Goal: Communication & Community: Answer question/provide support

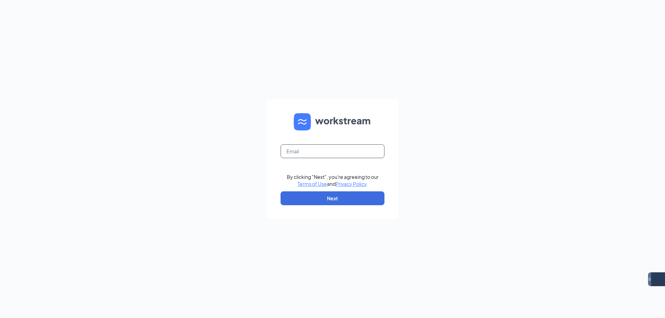
click at [343, 155] on input "text" at bounding box center [333, 152] width 104 height 14
type input "eastmesa.culvers@gmail.com"
click at [346, 198] on button "Next" at bounding box center [333, 199] width 104 height 14
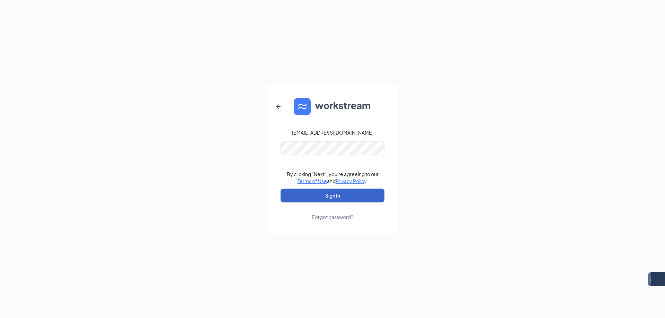
click at [321, 192] on button "Sign In" at bounding box center [333, 196] width 104 height 14
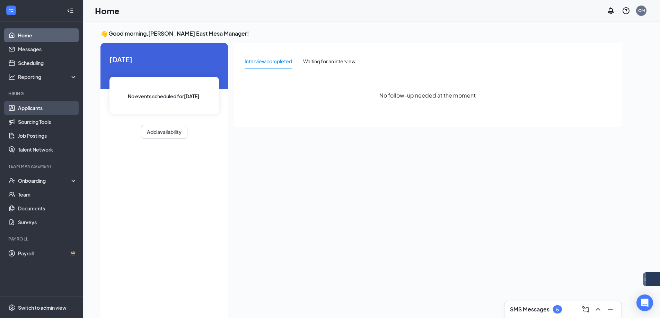
click at [40, 103] on link "Applicants" at bounding box center [47, 108] width 59 height 14
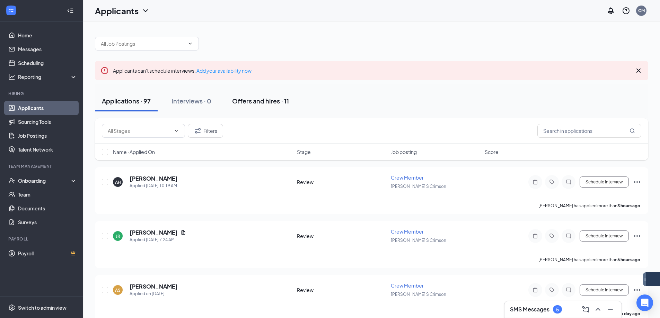
click at [260, 104] on div "Offers and hires · 11" at bounding box center [260, 101] width 57 height 9
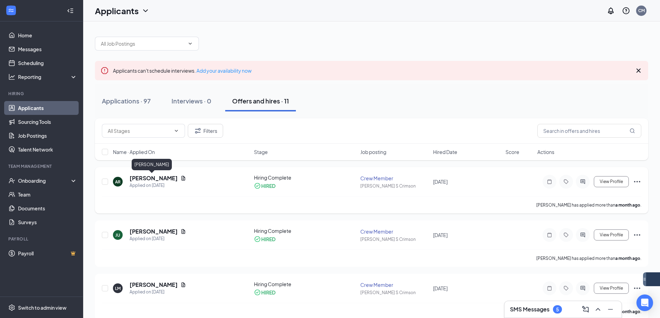
click at [145, 178] on h5 "[PERSON_NAME]" at bounding box center [154, 179] width 48 height 8
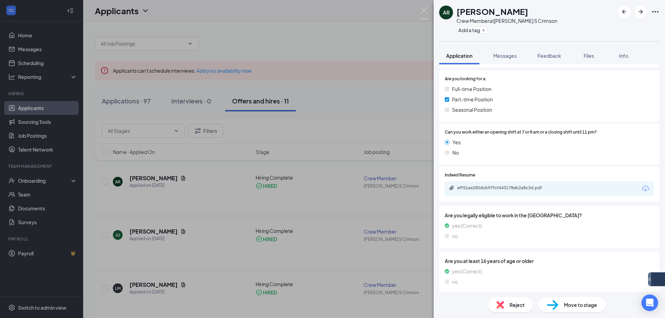
scroll to position [100, 0]
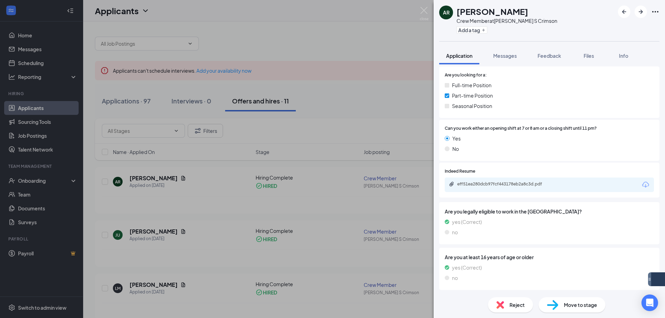
click at [642, 186] on icon "Download" at bounding box center [646, 185] width 8 height 8
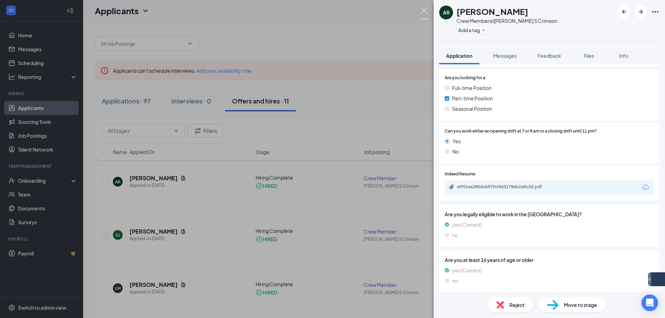
drag, startPoint x: 421, startPoint y: 8, endPoint x: 412, endPoint y: 152, distance: 144.0
click at [421, 9] on img at bounding box center [424, 14] width 9 height 14
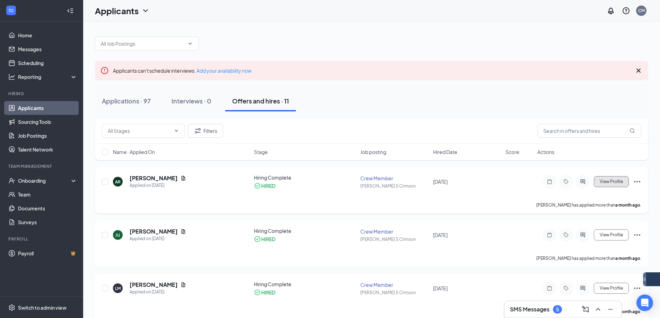
click at [611, 179] on span "View Profile" at bounding box center [611, 181] width 23 height 5
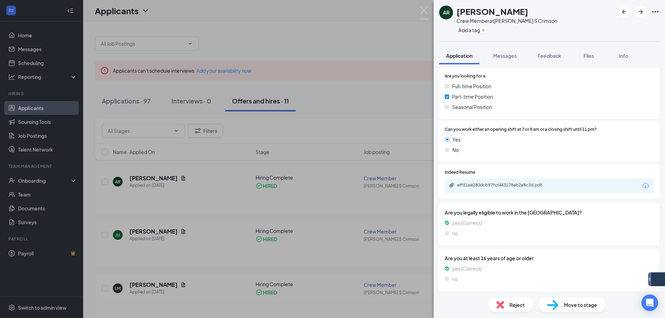
scroll to position [100, 0]
click at [509, 56] on span "Messages" at bounding box center [505, 56] width 24 height 6
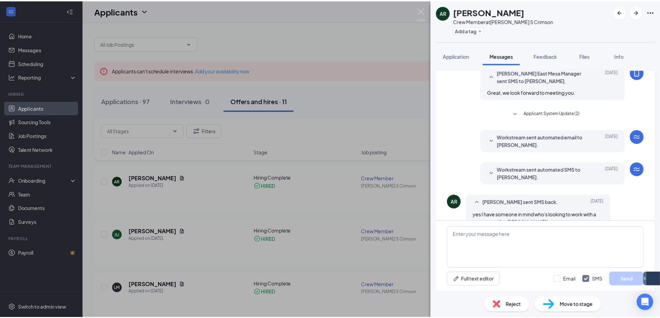
scroll to position [171, 0]
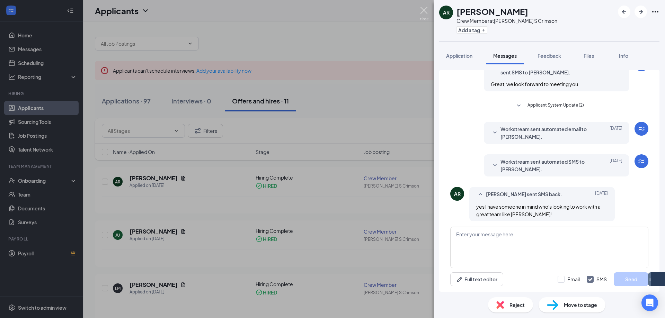
click at [427, 16] on img at bounding box center [424, 14] width 9 height 14
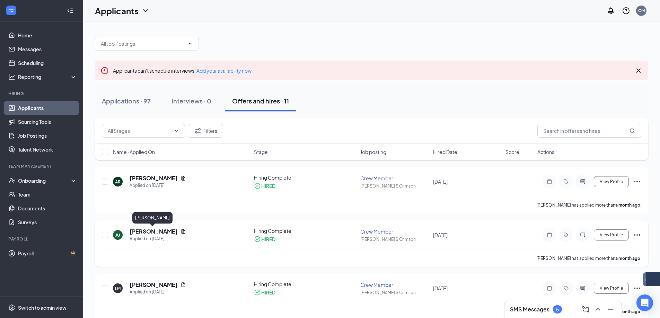
click at [141, 235] on h5 "[PERSON_NAME]" at bounding box center [154, 232] width 48 height 8
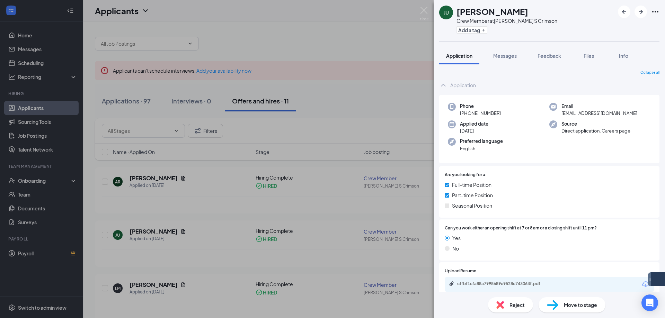
click at [419, 14] on div "[PERSON_NAME] Crew Member at [PERSON_NAME] S Crimson Add a tag Application Mess…" at bounding box center [332, 159] width 665 height 318
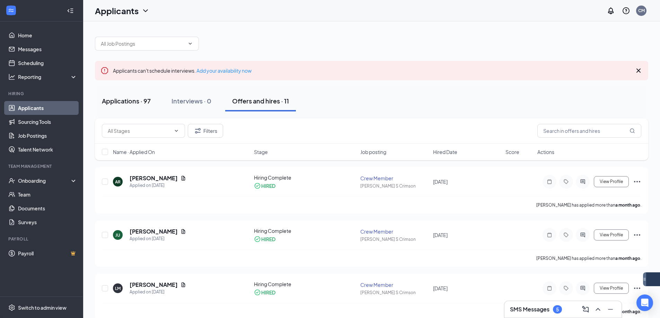
click at [133, 107] on button "Applications · 97" at bounding box center [126, 101] width 63 height 21
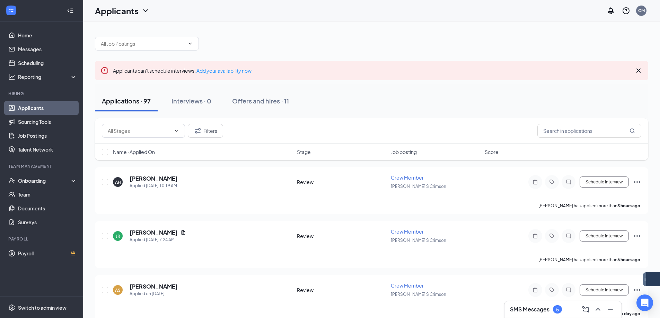
click at [549, 309] on h3 "SMS Messages" at bounding box center [530, 310] width 40 height 8
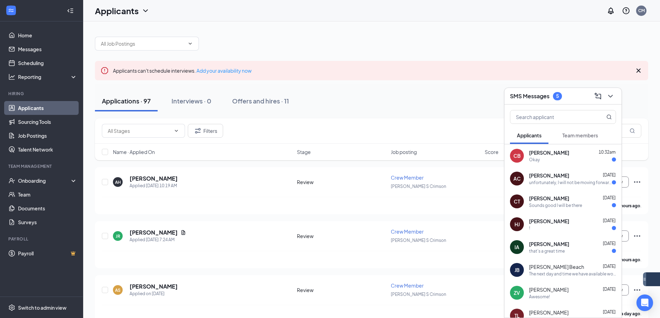
click at [577, 247] on div "[PERSON_NAME] [DATE]" at bounding box center [572, 244] width 87 height 7
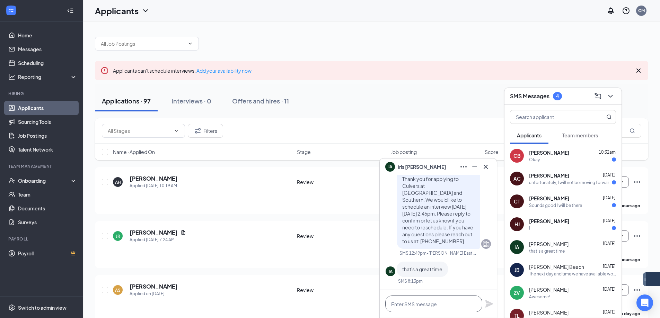
click at [441, 303] on textarea at bounding box center [433, 304] width 97 height 17
click at [454, 303] on textarea "Perfect, we will see you then!" at bounding box center [433, 304] width 97 height 17
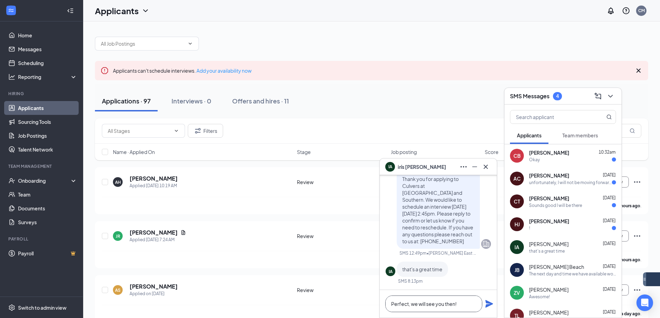
type textarea "Perfect, we will see you then!"
click at [485, 306] on icon "Plane" at bounding box center [489, 304] width 8 height 8
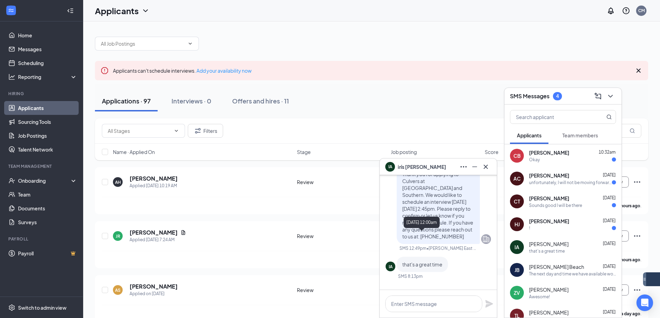
scroll to position [-69, 0]
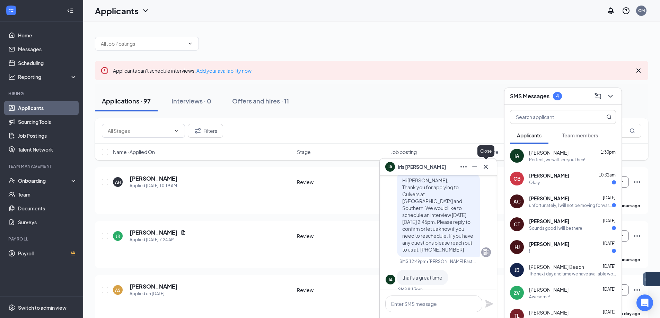
click at [492, 168] on div "IA [PERSON_NAME]" at bounding box center [438, 167] width 117 height 17
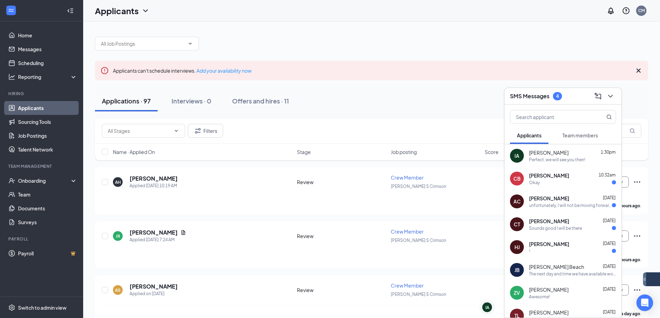
scroll to position [0, 0]
click at [551, 247] on span "[PERSON_NAME]" at bounding box center [549, 244] width 40 height 7
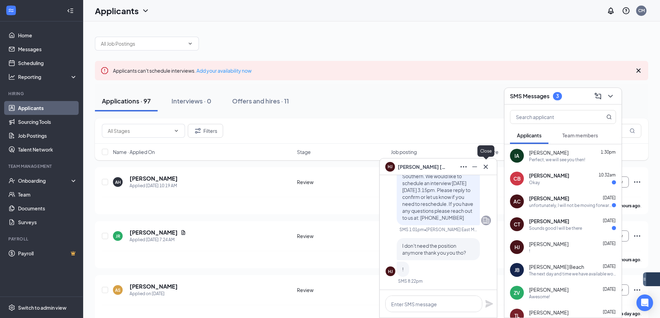
click at [487, 169] on icon "Cross" at bounding box center [486, 167] width 8 height 8
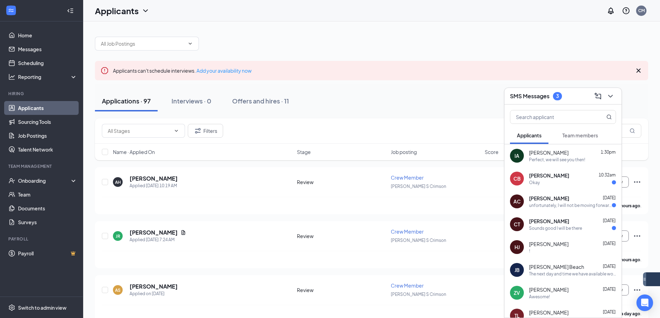
click at [558, 219] on div "[PERSON_NAME] [DATE]" at bounding box center [572, 221] width 87 height 7
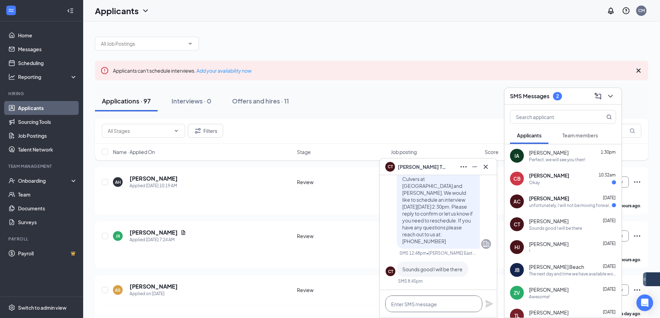
click at [450, 301] on textarea at bounding box center [433, 304] width 97 height 17
paste textarea "Perfect, we will see you then!"
type textarea "Perfect, we will see you then!"
click at [492, 305] on icon "Plane" at bounding box center [489, 304] width 8 height 8
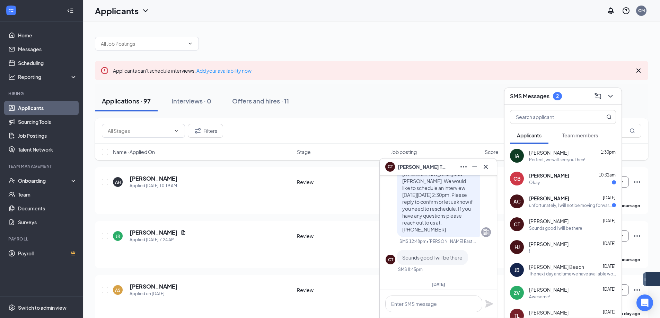
scroll to position [0, 0]
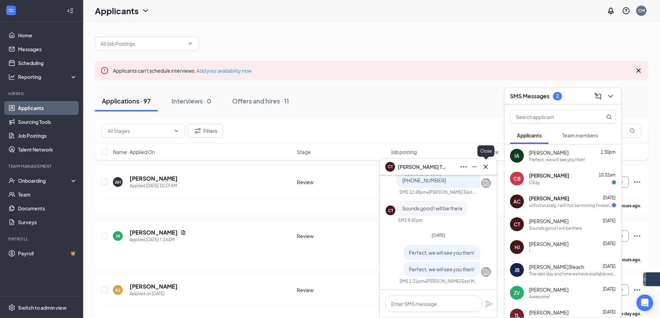
click at [489, 168] on icon "Cross" at bounding box center [486, 167] width 8 height 8
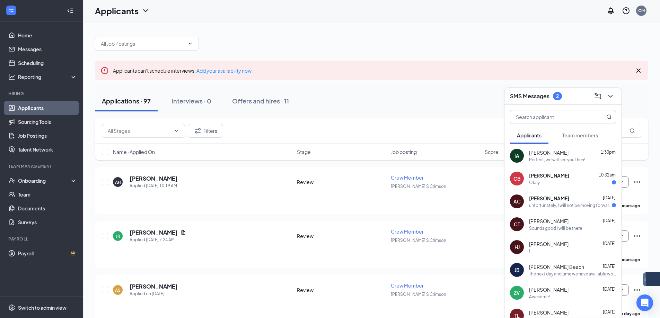
click at [555, 206] on div "unfortunately, I will not be moving forward in this process as I have already f…" at bounding box center [570, 206] width 83 height 6
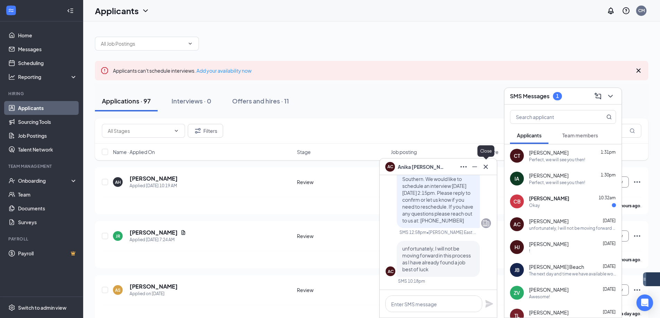
click at [488, 166] on icon "Cross" at bounding box center [486, 167] width 8 height 8
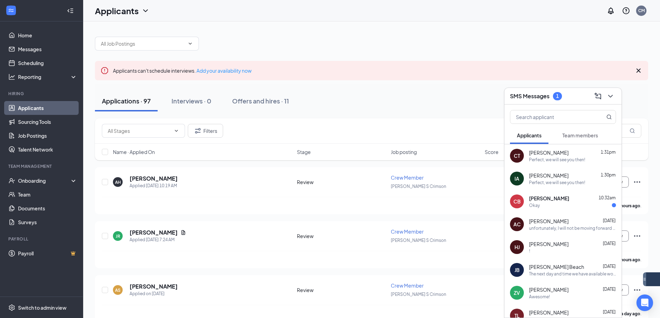
click at [562, 207] on div "Okay" at bounding box center [572, 206] width 87 height 6
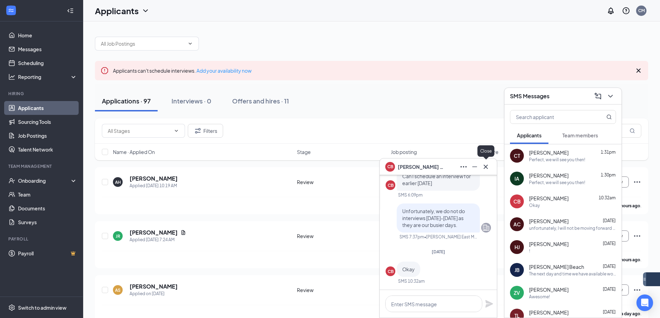
click at [485, 169] on icon "Cross" at bounding box center [486, 167] width 8 height 8
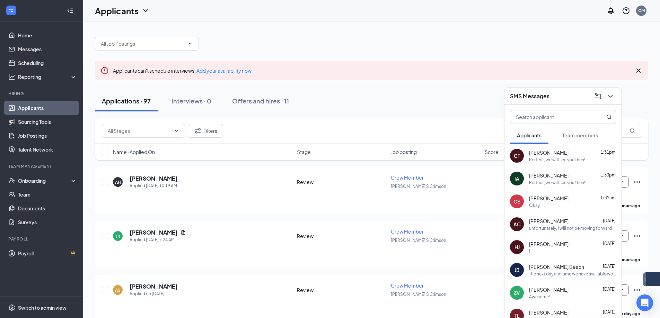
click at [604, 97] on div at bounding box center [610, 96] width 12 height 11
click at [613, 98] on icon "ChevronDown" at bounding box center [610, 96] width 8 height 8
